Goal: Find specific page/section

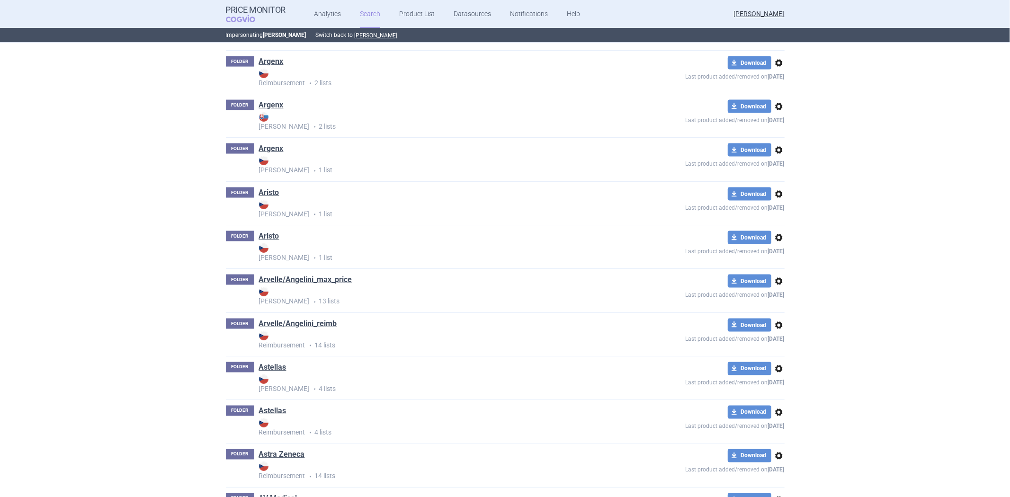
scroll to position [1210, 0]
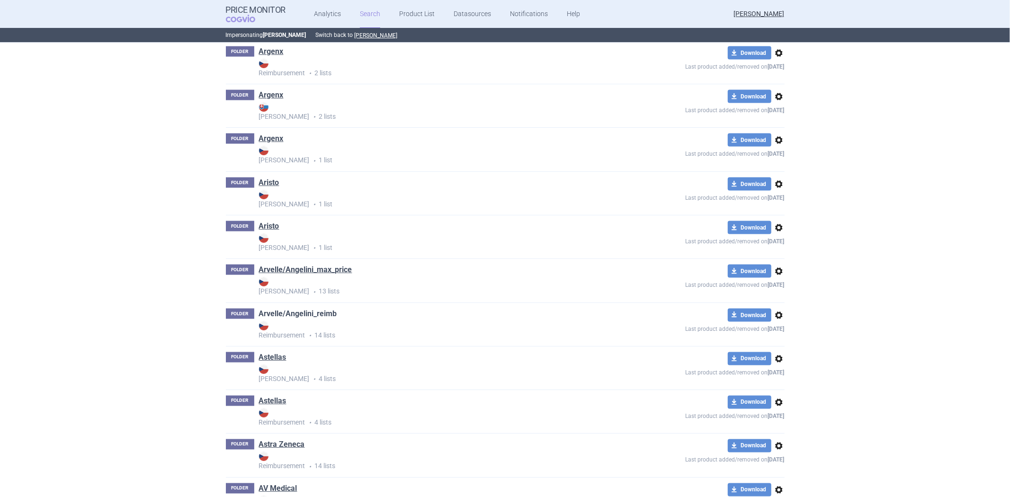
click at [306, 313] on link "Arvelle/Angelini_reimb" at bounding box center [298, 314] width 78 height 10
